Goal: Navigation & Orientation: Find specific page/section

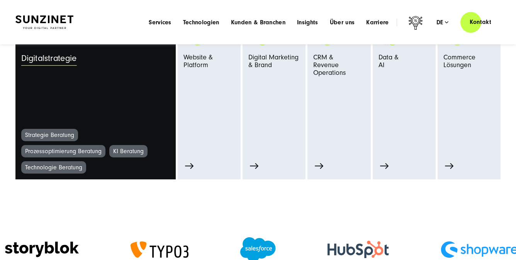
scroll to position [382, 0]
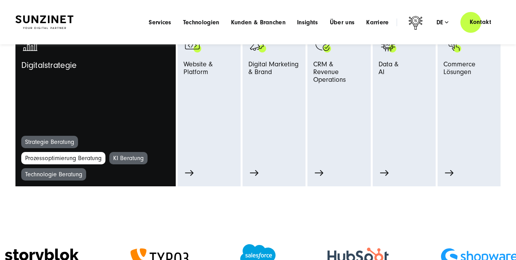
click at [52, 154] on link "Prozessoptimierung Beratung" at bounding box center [63, 158] width 84 height 12
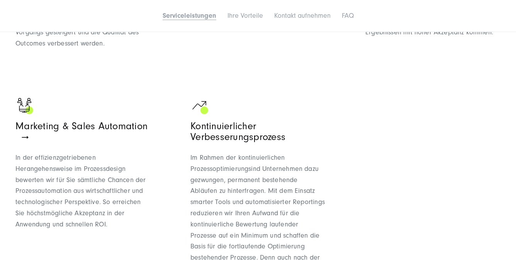
scroll to position [555, 0]
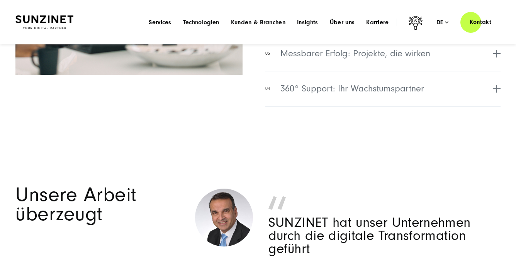
scroll to position [2713, 0]
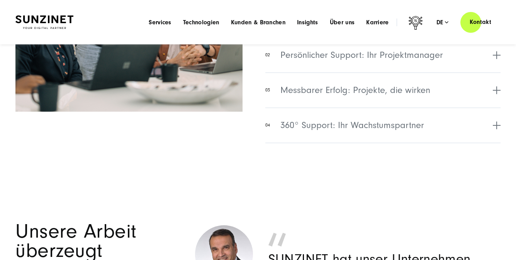
click at [251, 18] on li "Kunden & Branchen Menu Branchenerfahrung Maßgeschneiderte Lösungen für Ihren Br…" at bounding box center [258, 22] width 66 height 8
click at [252, 22] on span "Kunden & Branchen" at bounding box center [258, 23] width 54 height 8
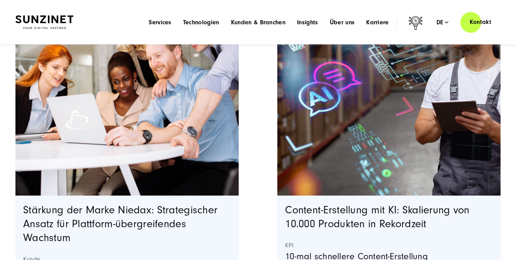
scroll to position [1086, 0]
